Goal: Check status

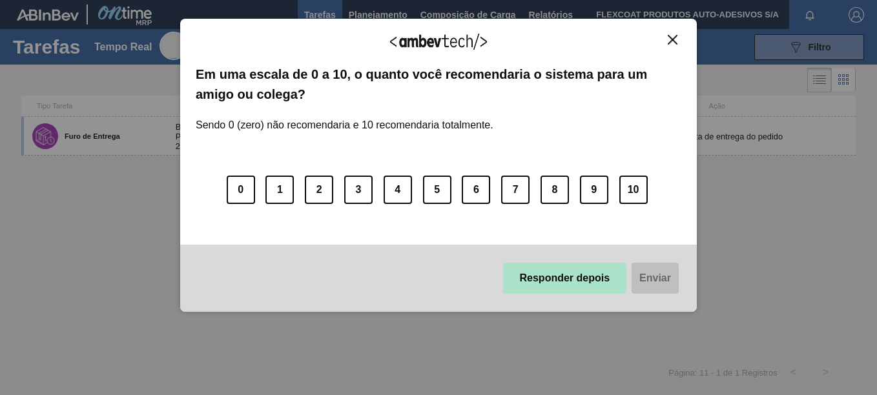
click at [605, 282] on button "Responder depois" at bounding box center [565, 278] width 124 height 31
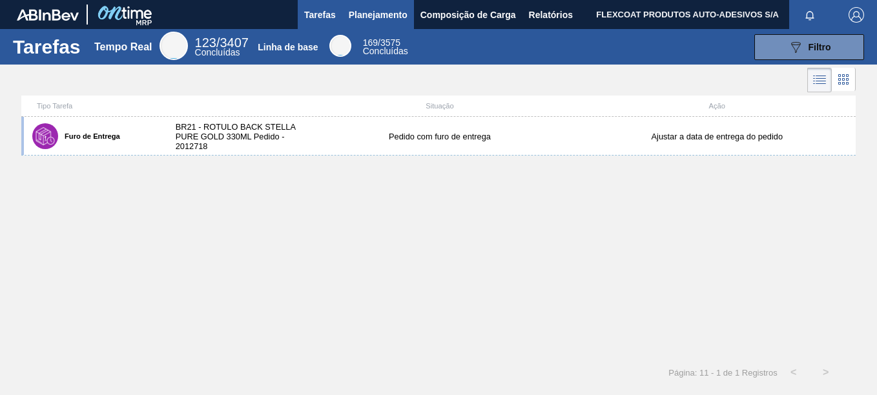
click at [368, 10] on span "Planejamento" at bounding box center [378, 15] width 59 height 16
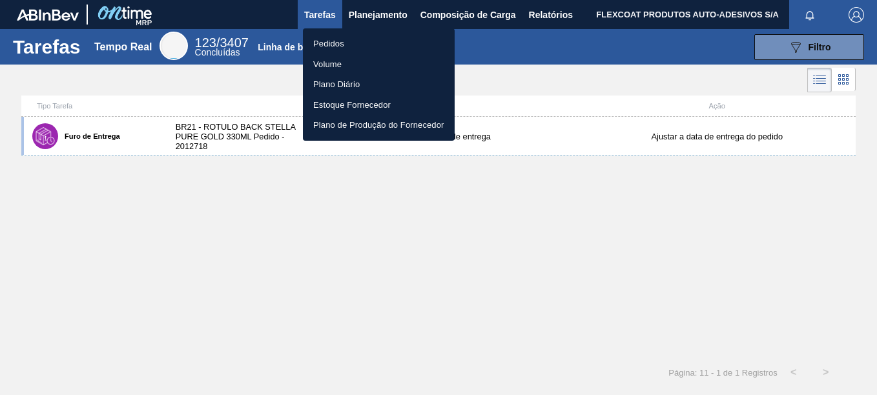
click at [325, 45] on li "Pedidos" at bounding box center [379, 44] width 152 height 21
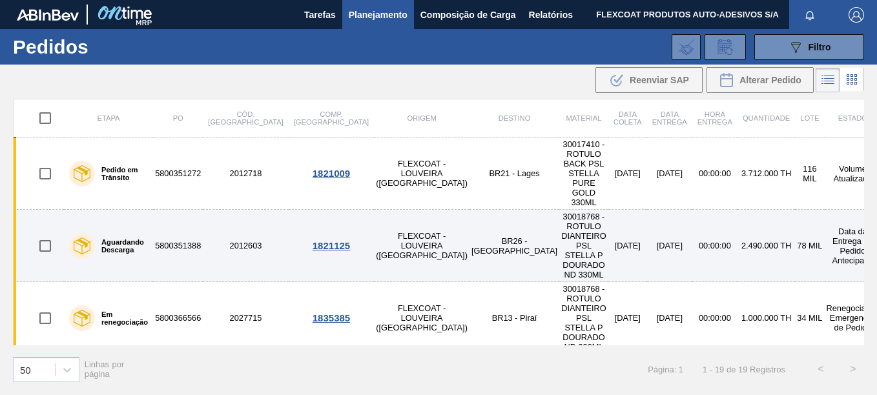
click at [107, 238] on label "Aguardando Descarga" at bounding box center [121, 246] width 53 height 16
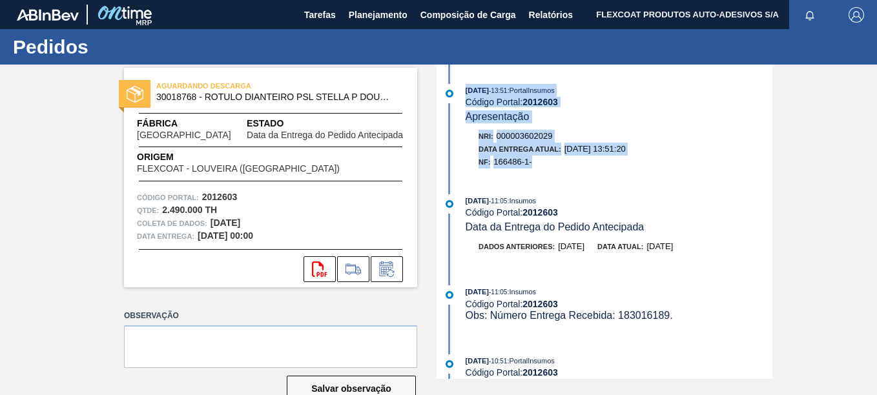
drag, startPoint x: 465, startPoint y: 90, endPoint x: 550, endPoint y: 168, distance: 115.2
click at [550, 168] on div "[DATE] 13:51 : PortalInsumos Código Portal: 2012603 Apresentação Nri: 000003602…" at bounding box center [606, 129] width 333 height 91
copy div "[DATE] 13:51 : PortalInsumos Código Portal: 2012603 Apresentação Nri: 000003602…"
click at [377, 18] on span "Planejamento" at bounding box center [378, 15] width 59 height 16
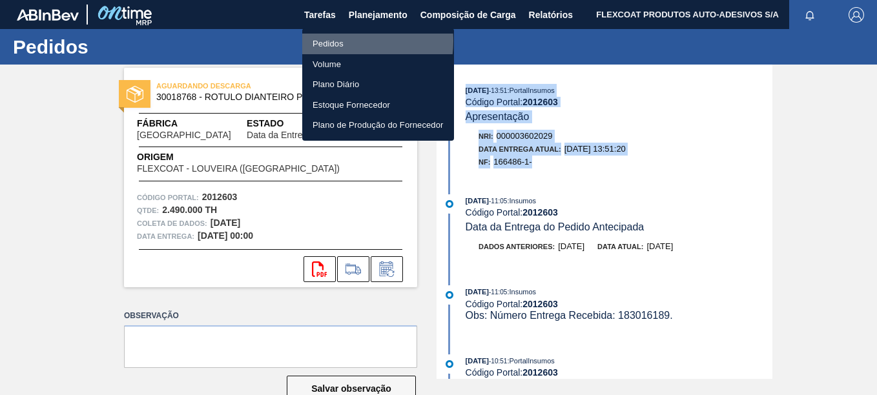
click at [335, 41] on li "Pedidos" at bounding box center [378, 44] width 152 height 21
